Goal: Information Seeking & Learning: Check status

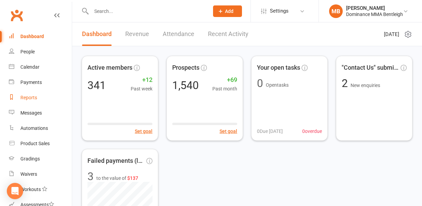
click at [28, 95] on link "Reports" at bounding box center [40, 97] width 63 height 15
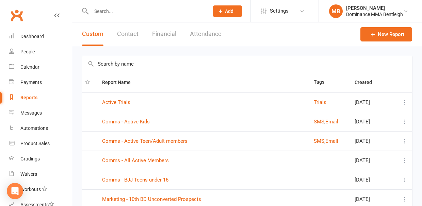
click at [197, 31] on button "Attendance" at bounding box center [206, 33] width 32 height 23
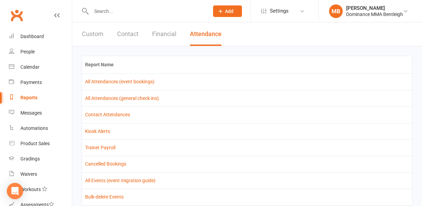
scroll to position [19, 0]
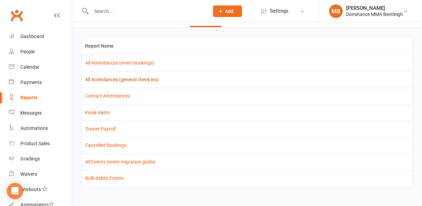
click at [118, 78] on link "All Attendances (general check-ins)" at bounding box center [122, 79] width 74 height 5
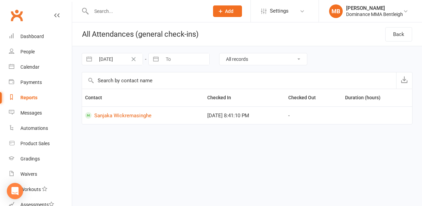
click at [155, 60] on button "button" at bounding box center [156, 59] width 12 height 12
select select "7"
select select "2025"
select select "8"
select select "2025"
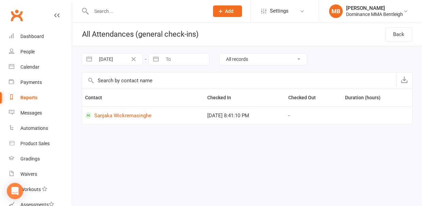
select select "9"
select select "2025"
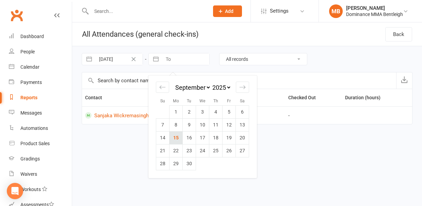
click at [178, 136] on td "15" at bounding box center [175, 137] width 13 height 13
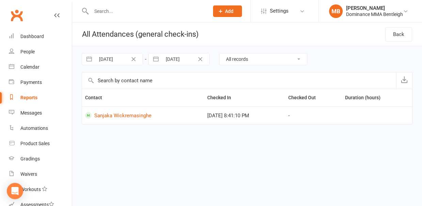
type input "[DATE]"
click at [23, 98] on div "Reports" at bounding box center [28, 97] width 17 height 5
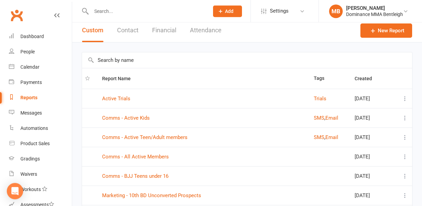
scroll to position [4, 0]
click at [136, 120] on link "Comms - Active Kids" at bounding box center [126, 118] width 48 height 6
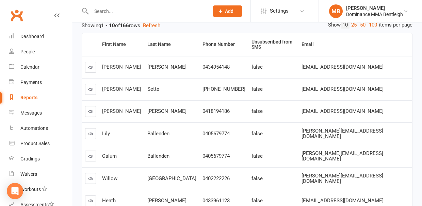
scroll to position [216, 0]
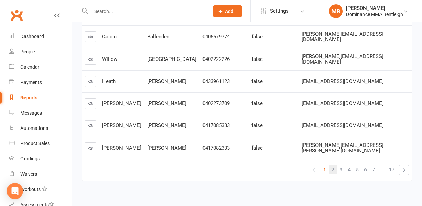
click at [332, 165] on span "2" at bounding box center [332, 170] width 3 height 10
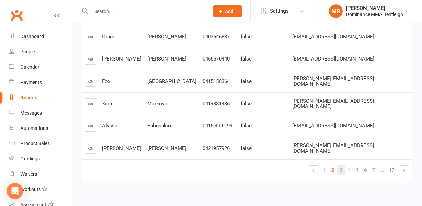
click at [342, 165] on span "3" at bounding box center [340, 170] width 3 height 10
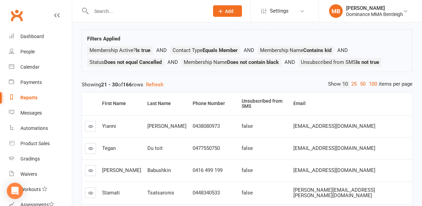
scroll to position [34, 0]
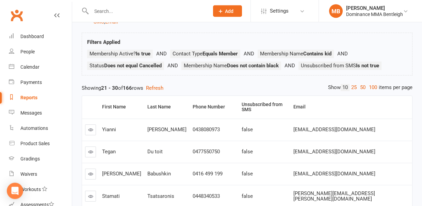
click at [137, 10] on input "text" at bounding box center [146, 11] width 115 height 10
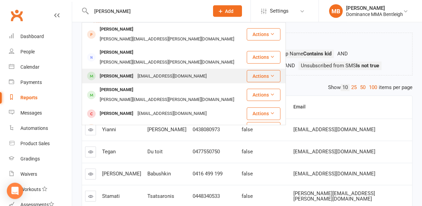
type input "[PERSON_NAME]"
click at [123, 71] on div "[PERSON_NAME]" at bounding box center [117, 76] width 38 height 10
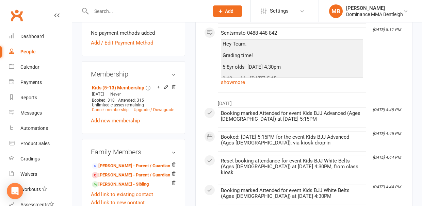
scroll to position [327, 0]
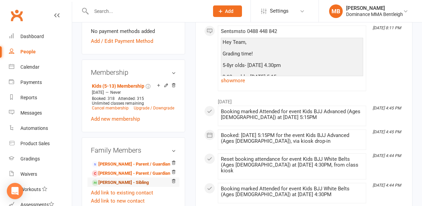
click at [129, 179] on link "[PERSON_NAME] - Sibling" at bounding box center [120, 182] width 57 height 7
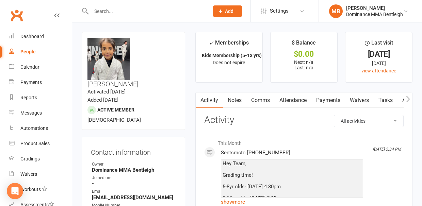
click at [328, 101] on link "Payments" at bounding box center [328, 101] width 34 height 16
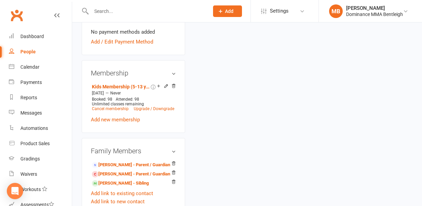
scroll to position [342, 0]
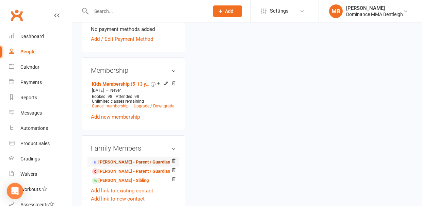
click at [122, 159] on link "[PERSON_NAME] - Parent / Guardian" at bounding box center [131, 162] width 78 height 7
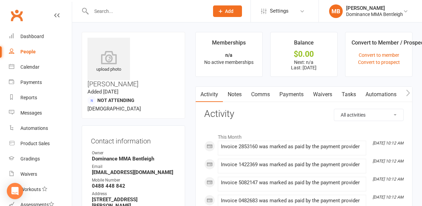
click at [293, 91] on link "Payments" at bounding box center [291, 95] width 34 height 16
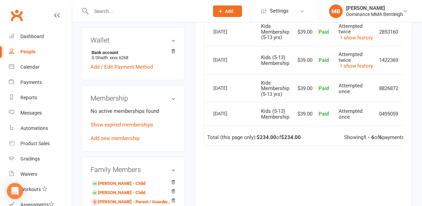
scroll to position [244, 0]
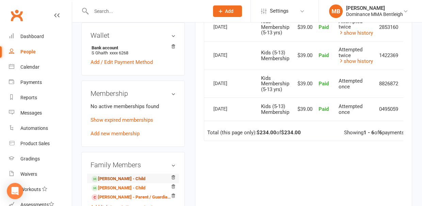
click at [119, 175] on link "[PERSON_NAME] - Child" at bounding box center [118, 178] width 54 height 7
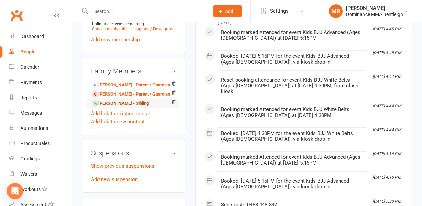
scroll to position [406, 0]
click at [110, 100] on link "[PERSON_NAME] - Sibling" at bounding box center [120, 103] width 57 height 7
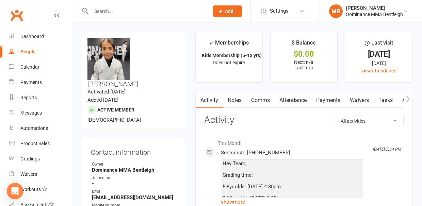
click at [115, 11] on input "text" at bounding box center [146, 11] width 115 height 10
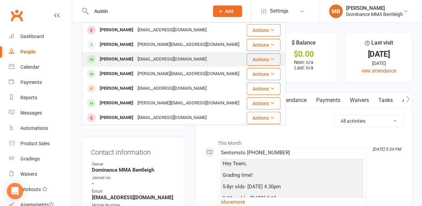
type input "Austin"
click at [95, 61] on div at bounding box center [91, 59] width 13 height 11
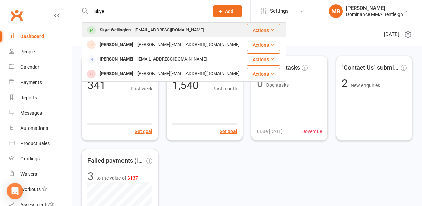
type input "Skye"
click at [124, 34] on div "Skye Wellington" at bounding box center [115, 30] width 35 height 10
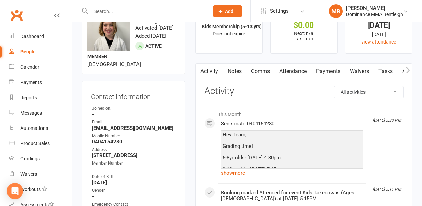
scroll to position [34, 0]
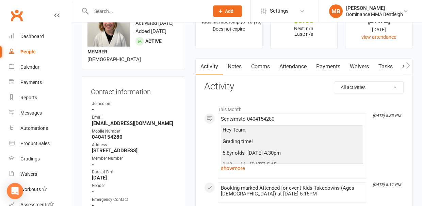
click at [294, 64] on link "Attendance" at bounding box center [292, 67] width 37 height 16
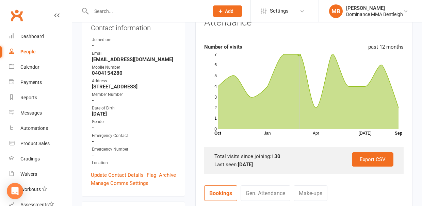
scroll to position [98, 0]
